Goal: Navigation & Orientation: Find specific page/section

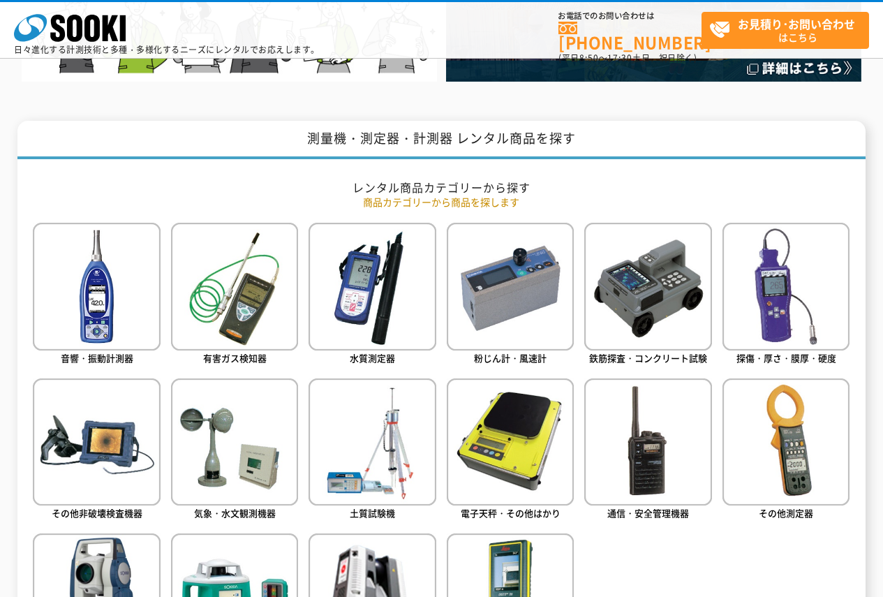
scroll to position [581, 0]
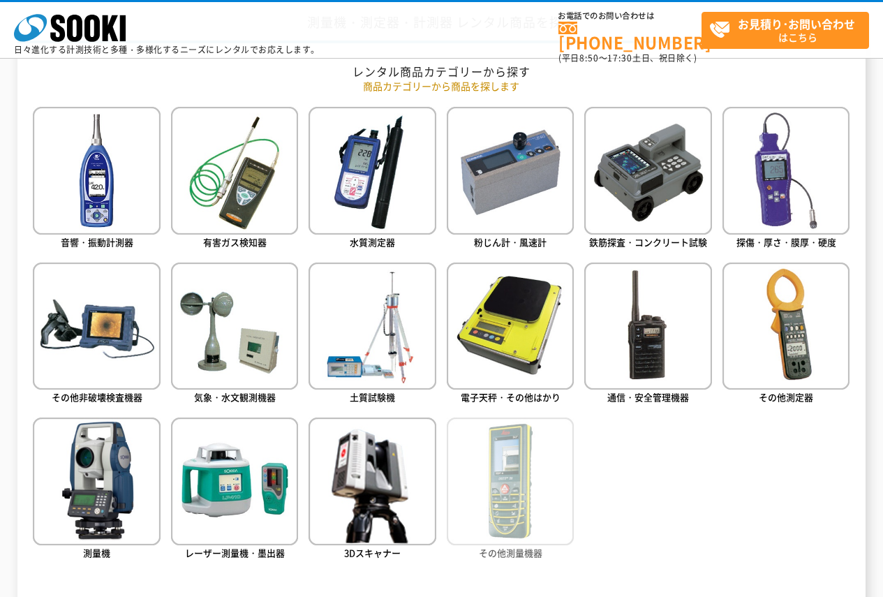
click at [514, 473] on img at bounding box center [510, 480] width 127 height 127
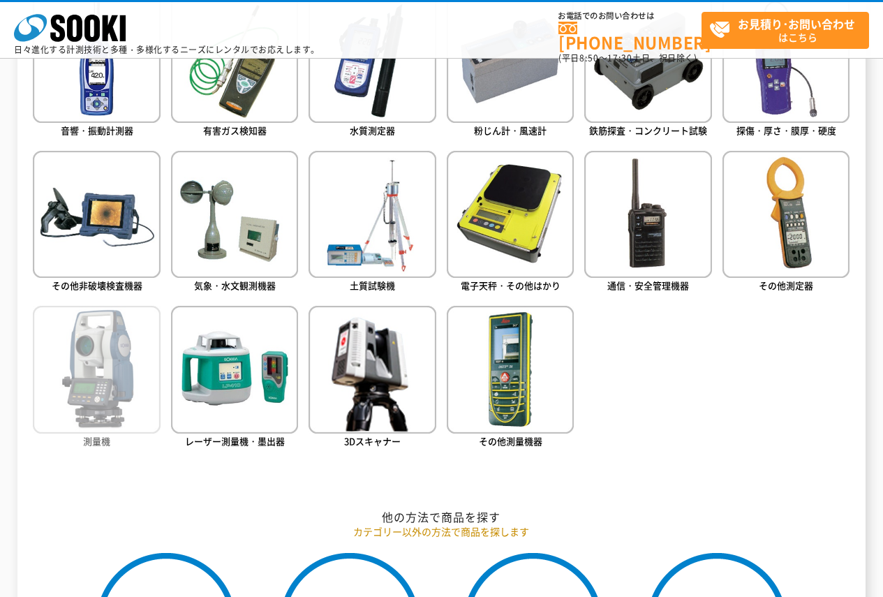
scroll to position [577, 0]
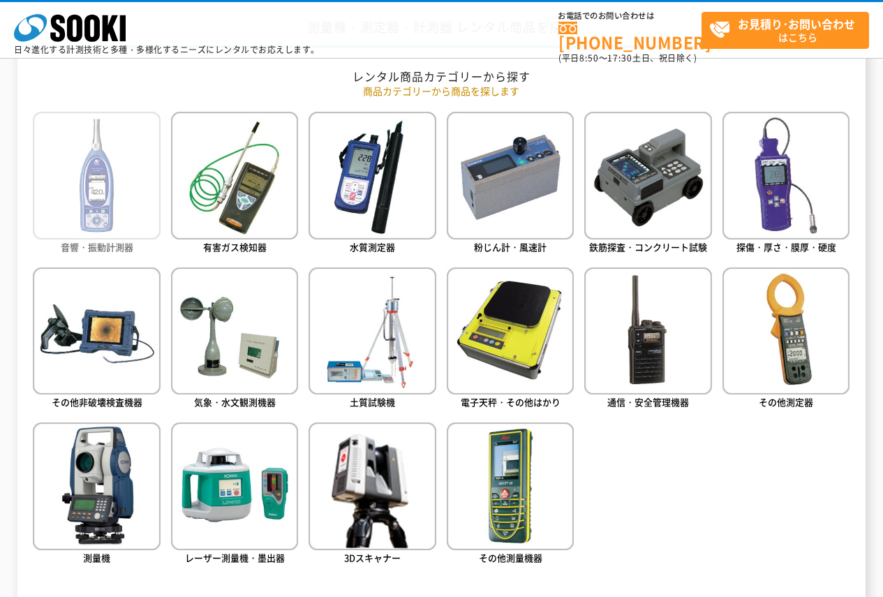
click at [114, 211] on img at bounding box center [96, 175] width 127 height 127
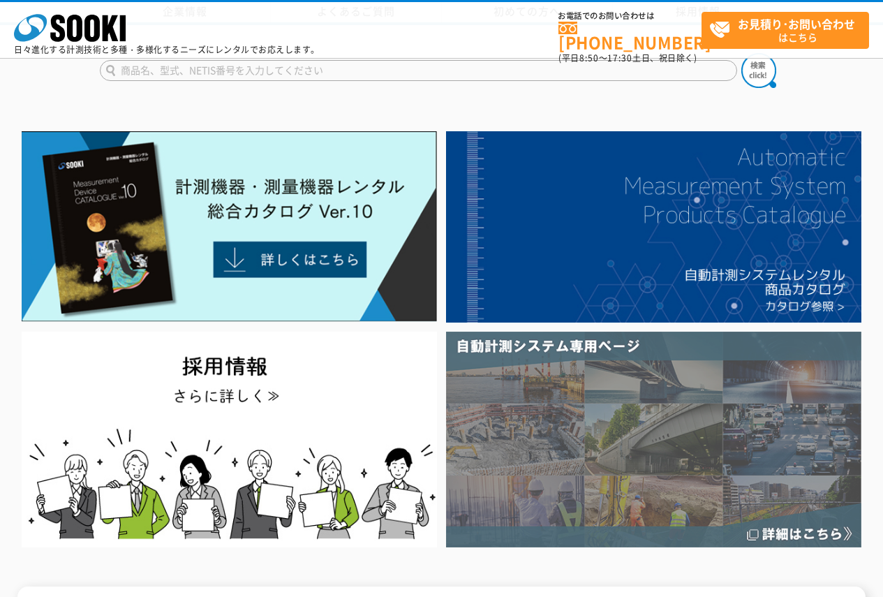
scroll to position [117, 0]
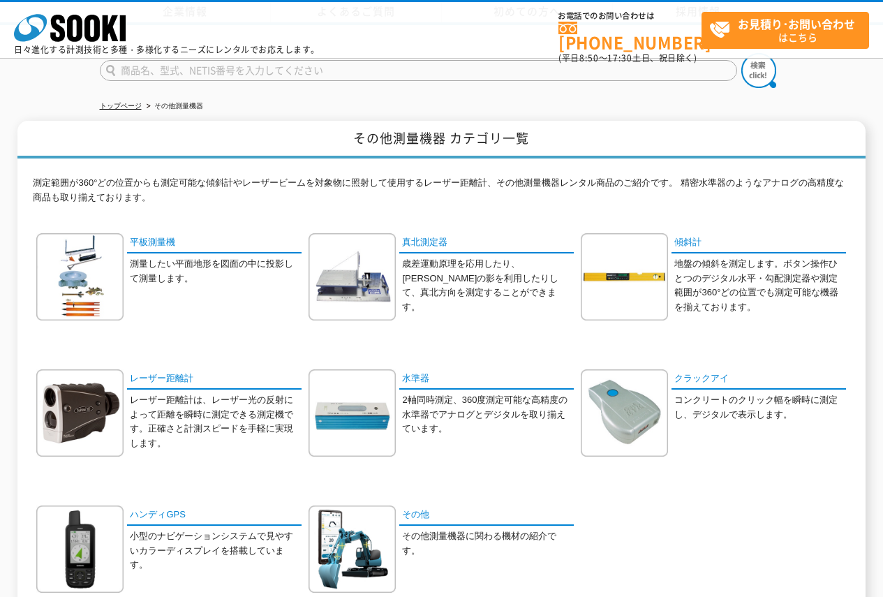
scroll to position [117, 0]
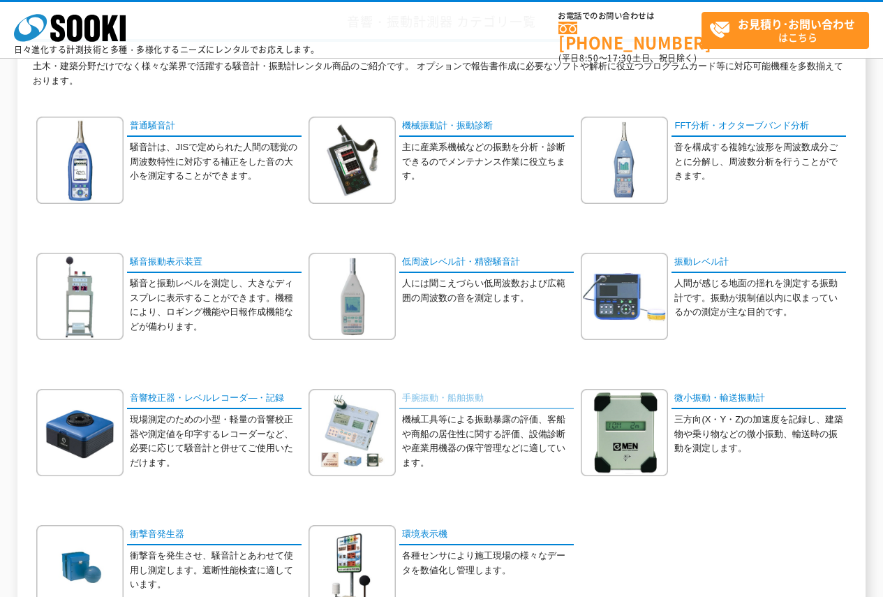
scroll to position [232, 0]
